Goal: Find contact information: Obtain details needed to contact an individual or organization

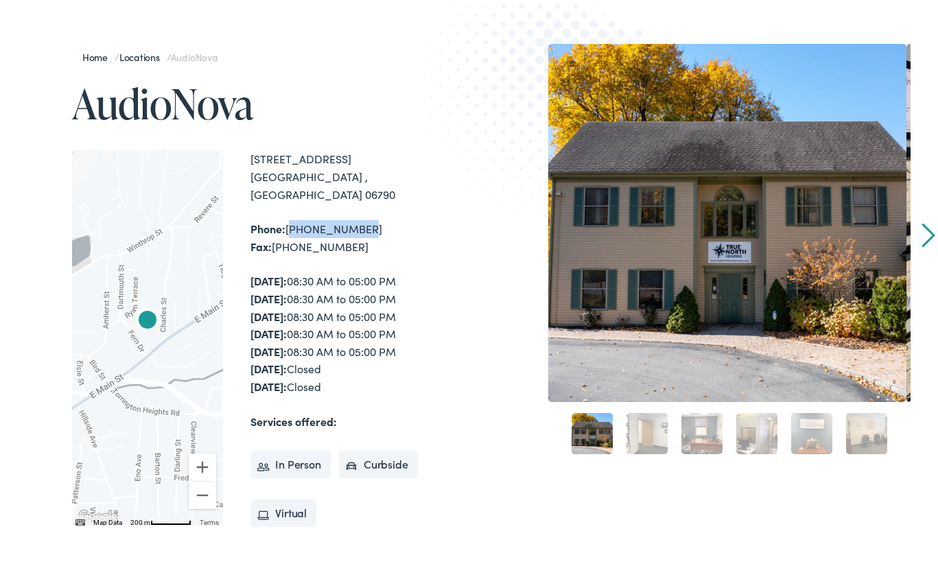
drag, startPoint x: 367, startPoint y: 214, endPoint x: 291, endPoint y: 211, distance: 75.6
click at [291, 218] on div "Phone: [PHONE_NUMBER] Fax: [PHONE_NUMBER]" at bounding box center [363, 235] width 224 height 35
click at [424, 220] on img at bounding box center [549, 107] width 290 height 316
click at [431, 216] on img at bounding box center [549, 107] width 290 height 316
click at [412, 208] on img at bounding box center [549, 107] width 290 height 316
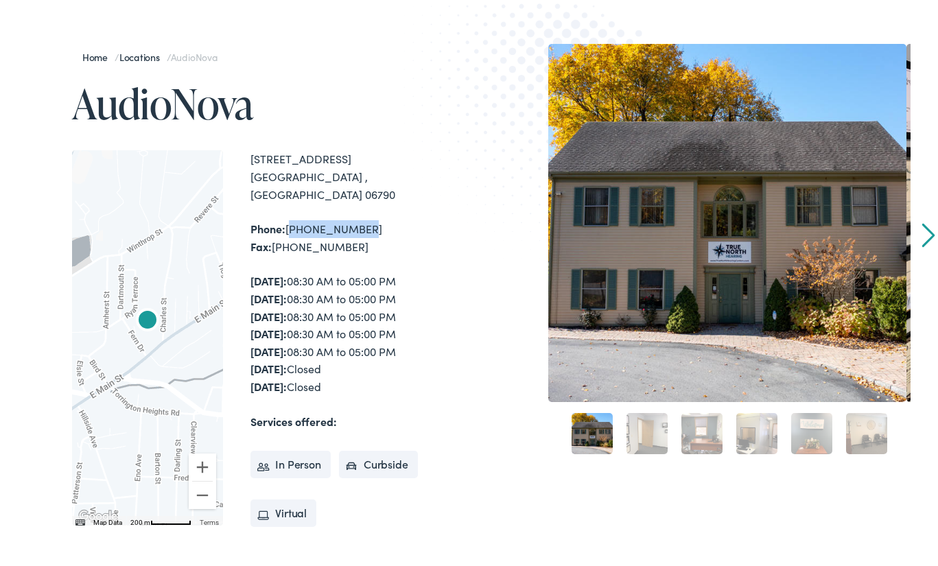
click at [373, 218] on div "Phone: [PHONE_NUMBER] Fax: [PHONE_NUMBER]" at bounding box center [363, 235] width 224 height 35
drag, startPoint x: 371, startPoint y: 207, endPoint x: 288, endPoint y: 211, distance: 82.5
click at [288, 218] on div "Phone: [PHONE_NUMBER] Fax: [PHONE_NUMBER]" at bounding box center [363, 235] width 224 height 35
click at [374, 218] on div "Phone: [PHONE_NUMBER] Fax: [PHONE_NUMBER]" at bounding box center [363, 235] width 224 height 35
drag, startPoint x: 373, startPoint y: 209, endPoint x: 291, endPoint y: 209, distance: 81.7
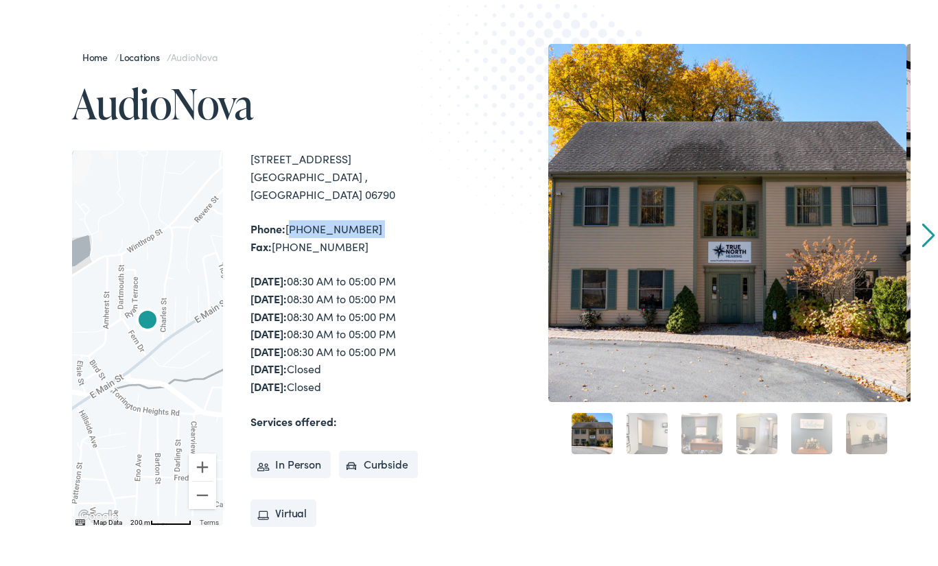
click at [291, 218] on div "Phone: [PHONE_NUMBER] Fax: [PHONE_NUMBER]" at bounding box center [363, 235] width 224 height 35
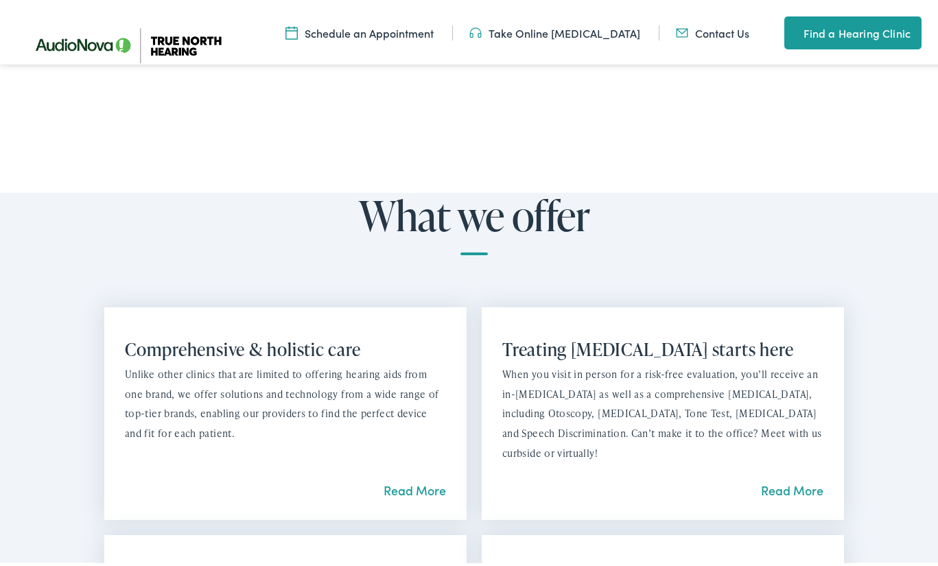
scroll to position [892, 0]
